Goal: Navigation & Orientation: Find specific page/section

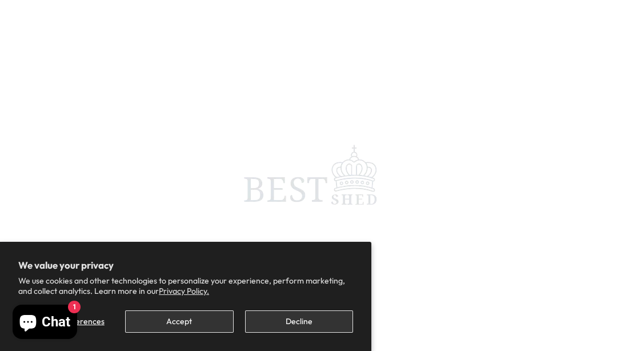
scroll to position [106, 0]
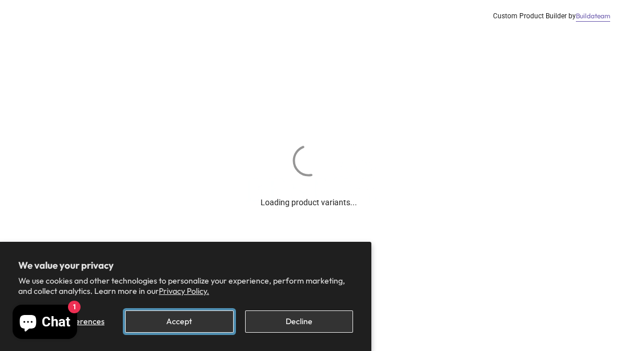
click at [184, 323] on button "Accept" at bounding box center [179, 321] width 108 height 22
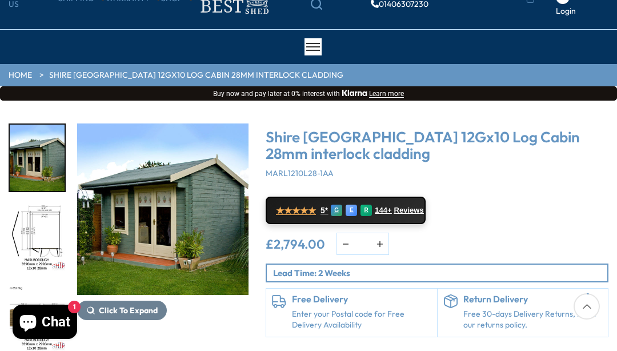
scroll to position [56, 0]
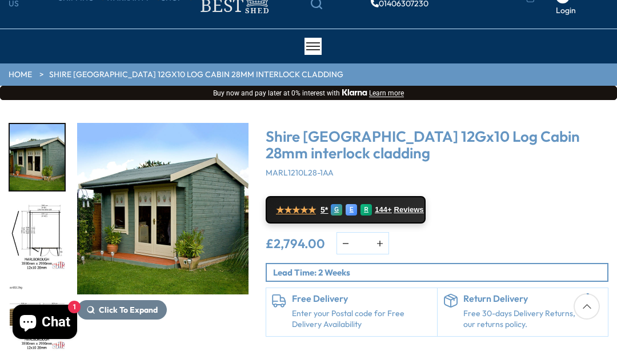
click at [17, 69] on link "HOME" at bounding box center [20, 74] width 23 height 11
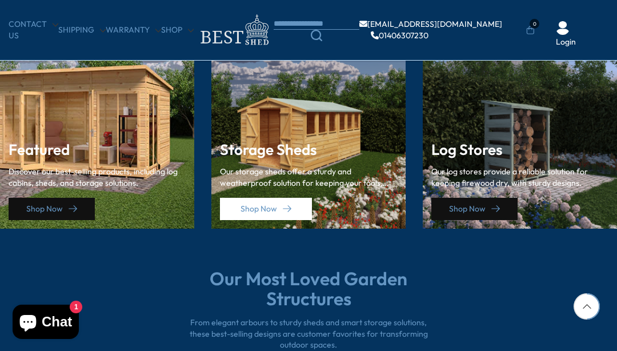
scroll to position [1613, 0]
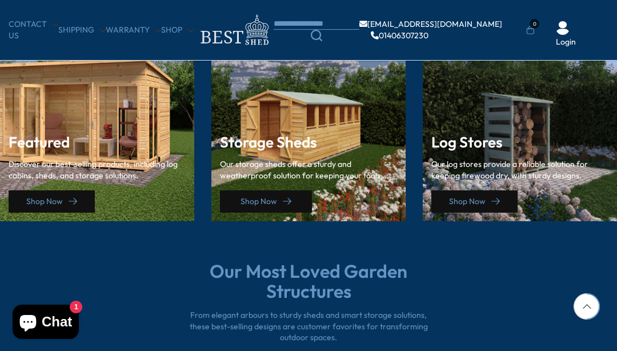
click at [265, 190] on link "Shop Now" at bounding box center [266, 201] width 92 height 22
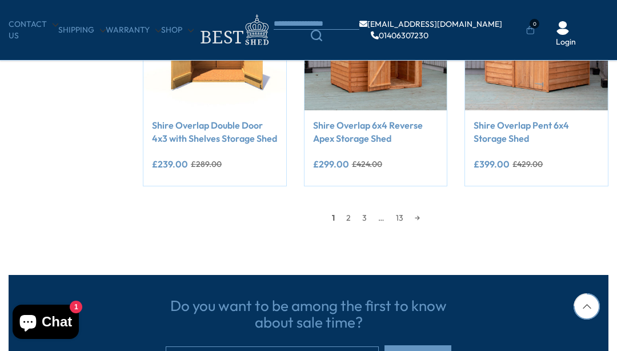
scroll to position [990, 0]
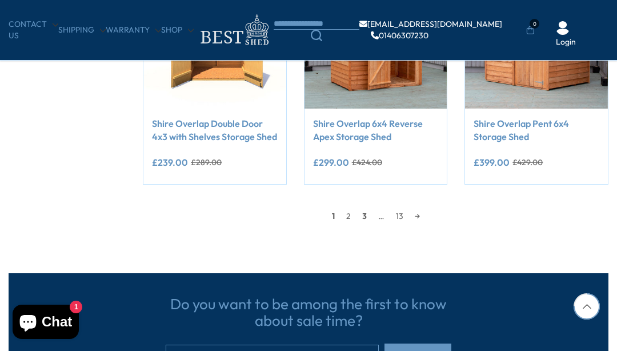
click at [363, 215] on link "3" at bounding box center [365, 215] width 16 height 17
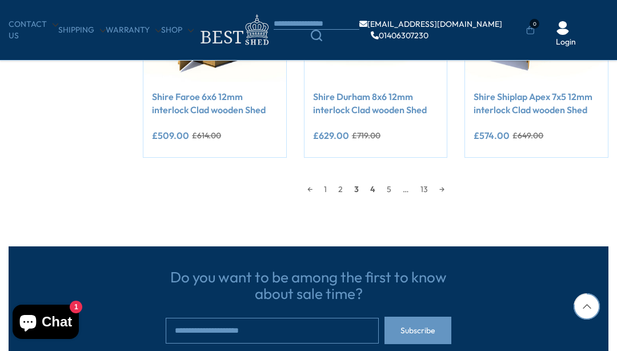
click at [373, 189] on link "4" at bounding box center [373, 189] width 17 height 17
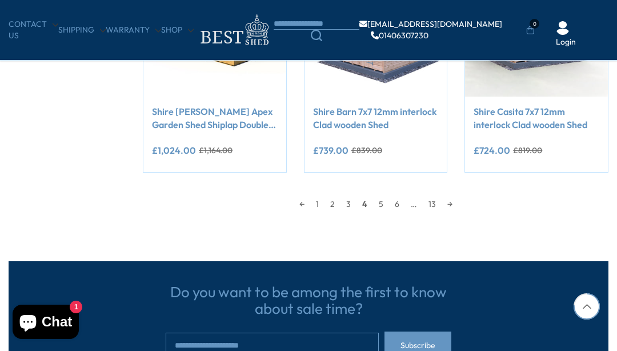
scroll to position [1003, 0]
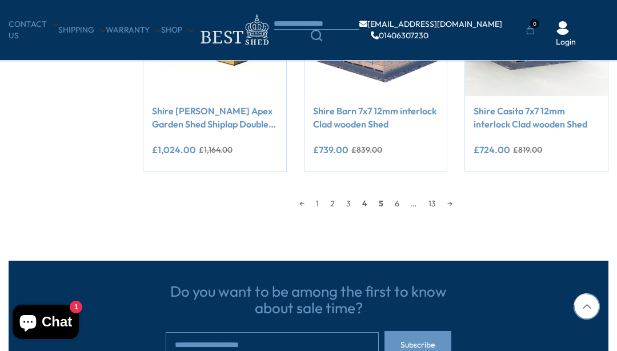
click at [382, 203] on link "5" at bounding box center [381, 203] width 16 height 17
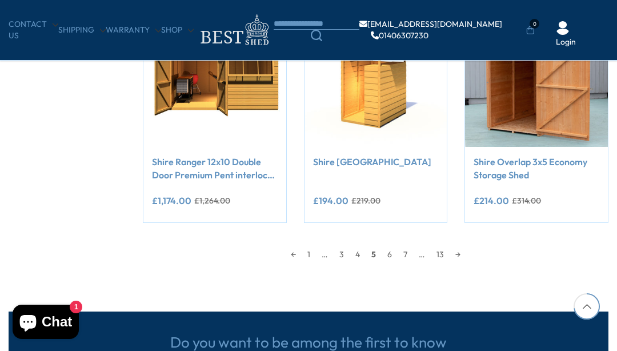
scroll to position [958, 0]
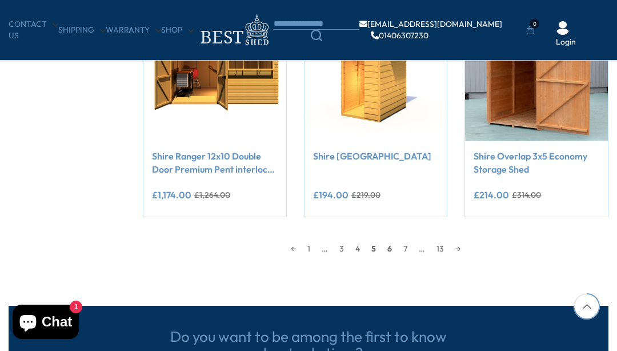
click at [390, 249] on link "6" at bounding box center [390, 248] width 16 height 17
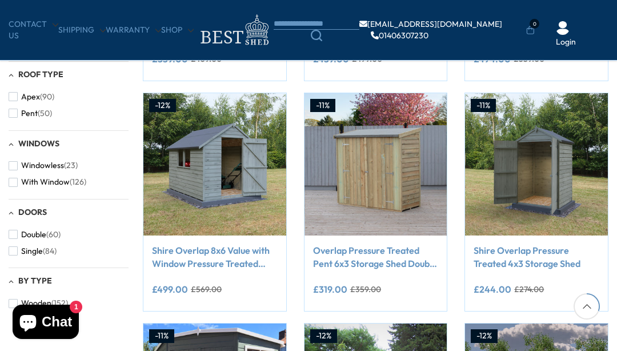
scroll to position [403, 0]
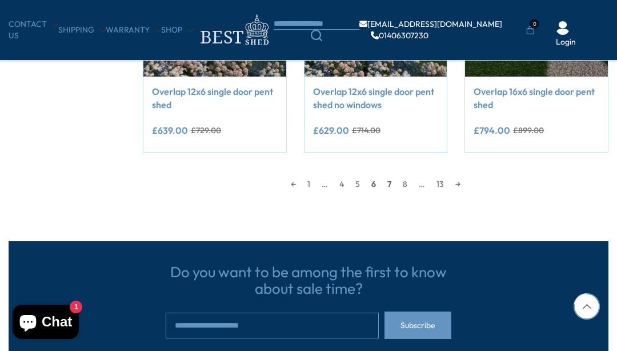
click at [390, 186] on link "7" at bounding box center [389, 183] width 15 height 17
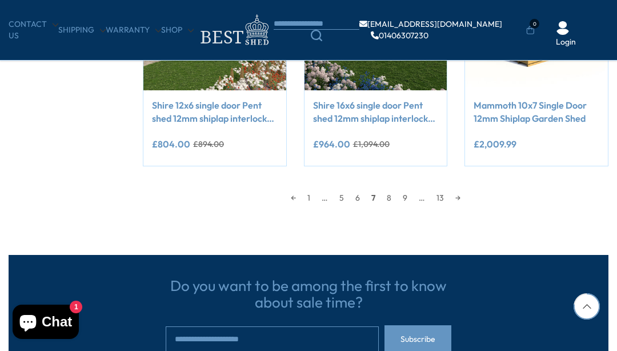
scroll to position [1019, 0]
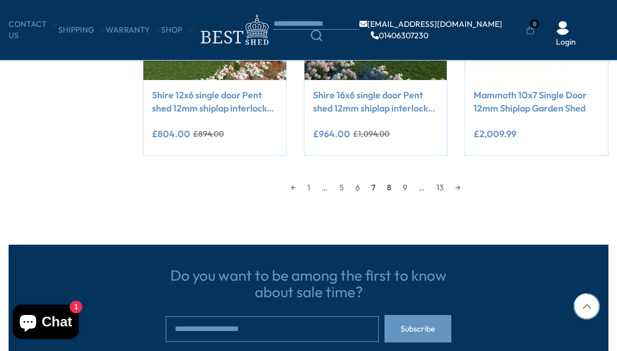
click at [389, 187] on link "8" at bounding box center [389, 187] width 16 height 17
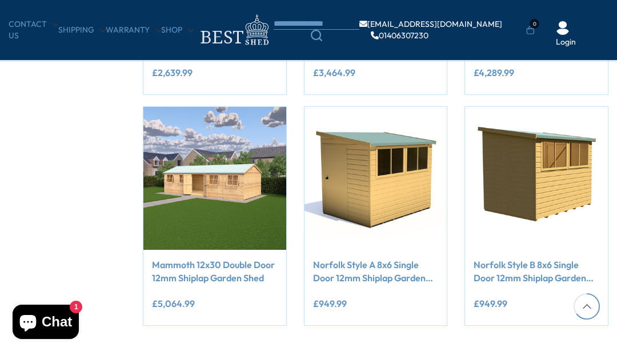
scroll to position [848, 0]
